Goal: Go to known website: Access a specific website the user already knows

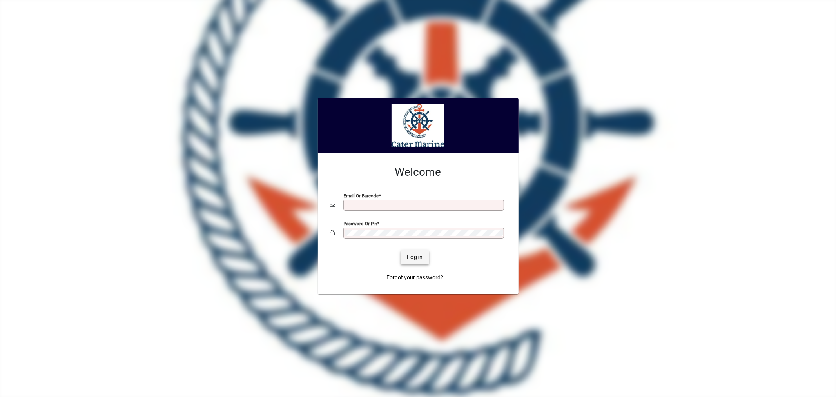
type input "**********"
click at [414, 257] on span "Login" at bounding box center [415, 257] width 16 height 8
